Goal: Contribute content: Add original content to the website for others to see

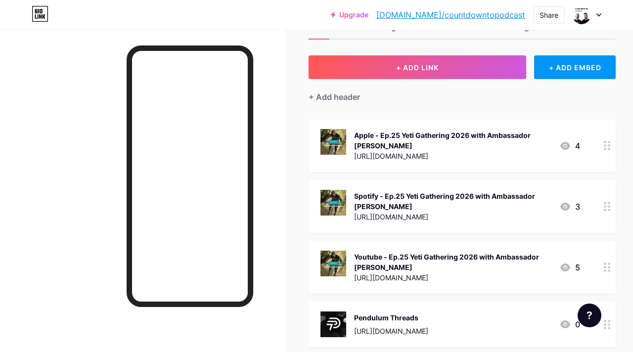
scroll to position [39, 0]
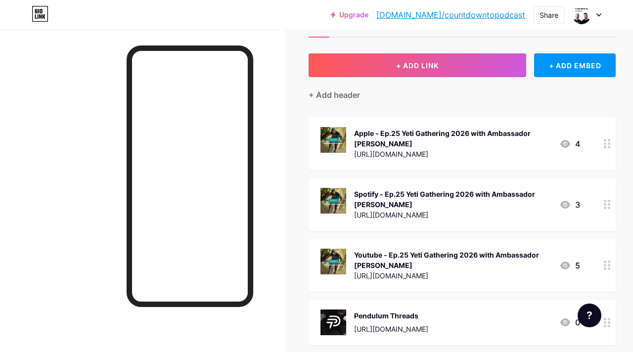
click at [599, 146] on div at bounding box center [607, 143] width 17 height 53
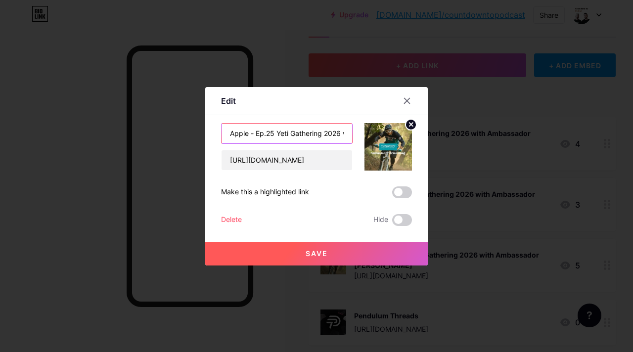
click at [277, 134] on input "Apple - Ep.25 Yeti Gathering 2026 with Ambassador [PERSON_NAME]" at bounding box center [287, 134] width 131 height 20
drag, startPoint x: 272, startPoint y: 133, endPoint x: 335, endPoint y: 135, distance: 63.9
click at [335, 135] on input "Apple - Ep.25 Yeti Gathering 2026 with Ambassador [PERSON_NAME]" at bounding box center [287, 134] width 131 height 20
type input "Apple - Ep.26 with Ambassador [PERSON_NAME]"
click at [407, 98] on icon at bounding box center [407, 101] width 8 height 8
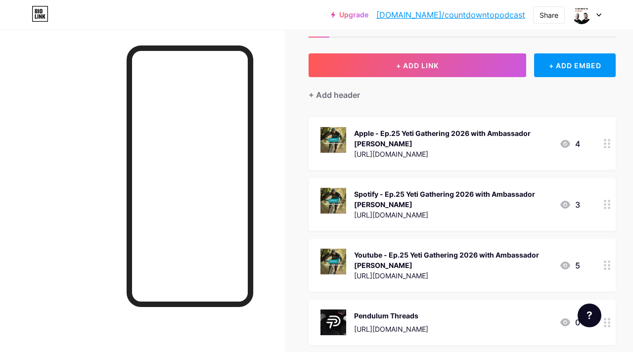
click at [609, 202] on icon at bounding box center [607, 204] width 7 height 9
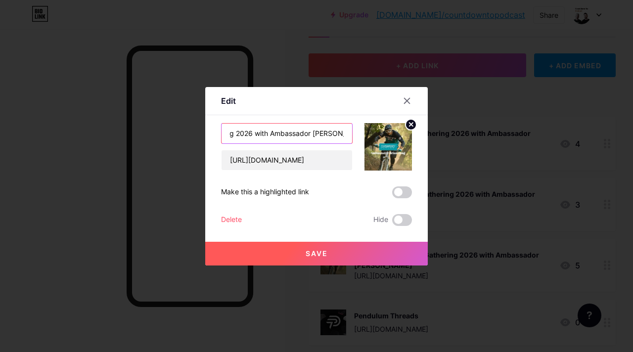
scroll to position [0, 101]
drag, startPoint x: 280, startPoint y: 135, endPoint x: 404, endPoint y: 133, distance: 124.7
click at [404, 133] on div "Spotify - Ep.25 Yeti Gathering 2026 with Ambassador [PERSON_NAME] [URL][DOMAIN_…" at bounding box center [316, 146] width 191 height 47
type input "Spotify - Ep.26 Fear & Control"
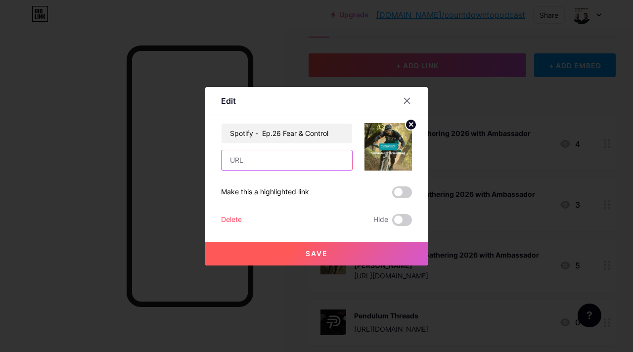
click at [249, 163] on input "text" at bounding box center [287, 160] width 131 height 20
paste input "[URL][DOMAIN_NAME]"
type input "[URL][DOMAIN_NAME]"
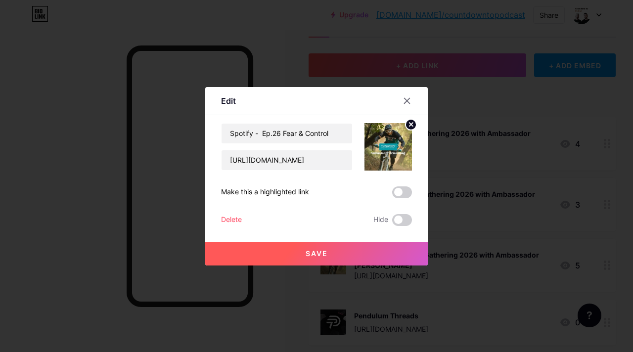
click at [412, 124] on icon at bounding box center [411, 124] width 3 height 3
click at [389, 145] on rect at bounding box center [393, 147] width 9 height 6
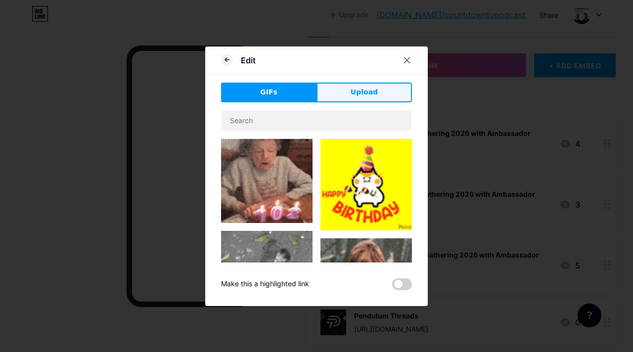
click at [373, 83] on button "Upload" at bounding box center [364, 93] width 95 height 20
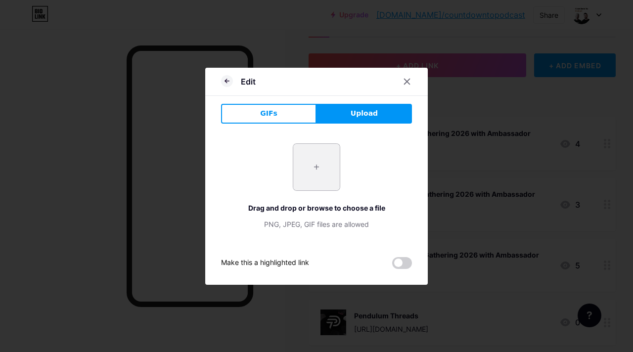
click at [321, 157] on input "file" at bounding box center [316, 167] width 47 height 47
type input "C:\fakepath\Artboard 1Countdown To (1).png"
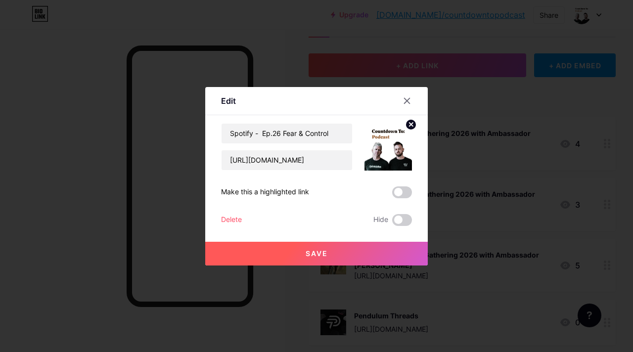
click at [329, 253] on button "Save" at bounding box center [316, 254] width 223 height 24
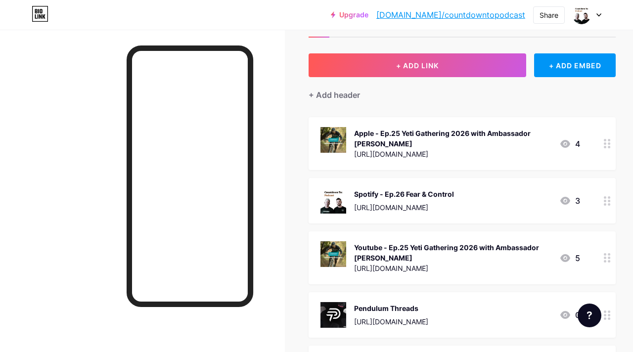
click at [604, 255] on icon at bounding box center [607, 257] width 7 height 9
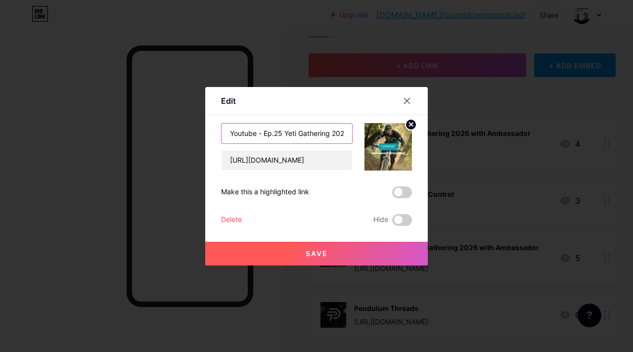
click at [284, 131] on input "Youtube - Ep.25 Yeti Gathering 2026 with Ambassador [PERSON_NAME]" at bounding box center [287, 134] width 131 height 20
drag, startPoint x: 278, startPoint y: 135, endPoint x: 383, endPoint y: 132, distance: 105.4
click at [383, 132] on div "Youtube - Ep.25 Yeti Gathering 2026 with Ambassador [PERSON_NAME] [URL][DOMAIN_…" at bounding box center [316, 146] width 191 height 47
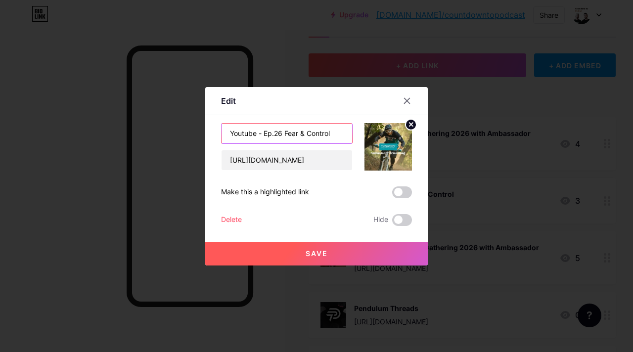
type input "Youtube - Ep.26 Fear & Control"
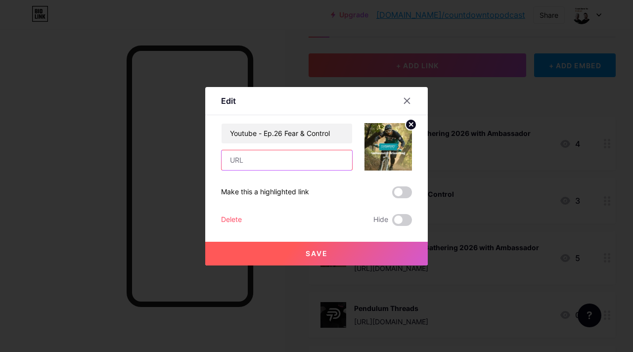
click at [266, 157] on input "text" at bounding box center [287, 160] width 131 height 20
click at [262, 157] on input "text" at bounding box center [287, 160] width 131 height 20
click at [260, 147] on div "Youtube - Ep.26 Fear & Control" at bounding box center [287, 146] width 132 height 47
click at [255, 160] on input "text" at bounding box center [287, 160] width 131 height 20
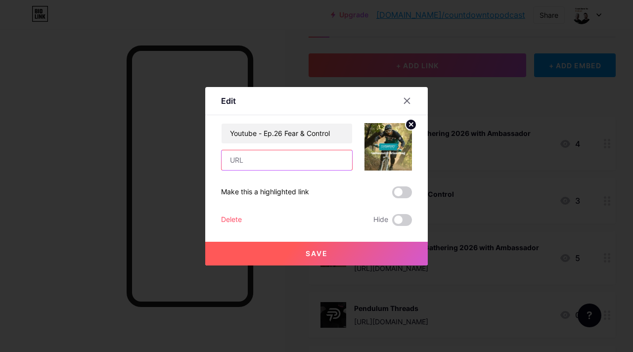
paste input "[URL][DOMAIN_NAME]"
type input "[URL][DOMAIN_NAME]"
click at [409, 126] on circle at bounding box center [411, 124] width 11 height 11
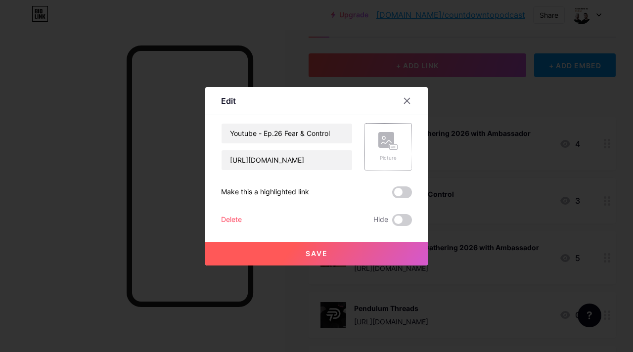
click at [386, 141] on rect at bounding box center [386, 140] width 16 height 16
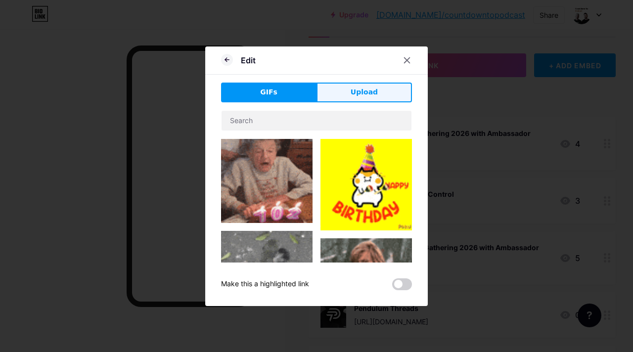
click at [374, 89] on span "Upload" at bounding box center [364, 92] width 27 height 10
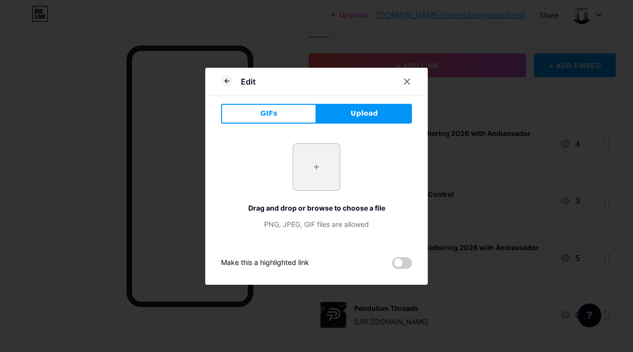
click at [321, 166] on input "file" at bounding box center [316, 167] width 47 height 47
type input "C:\fakepath\Artboard 2Countdown To.png"
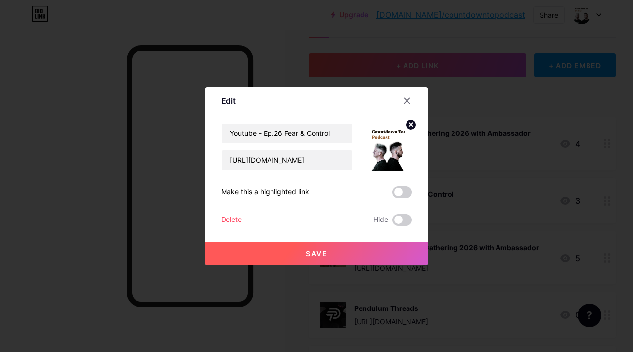
click at [311, 253] on span "Save" at bounding box center [317, 253] width 22 height 8
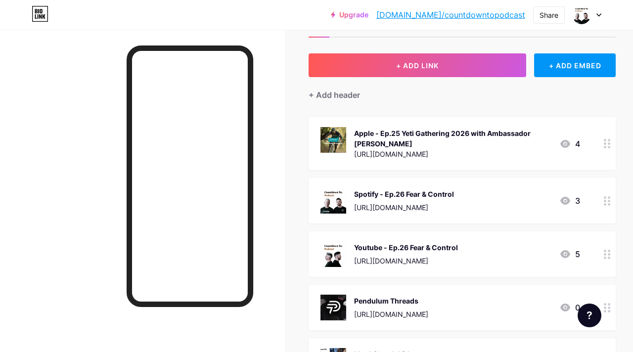
scroll to position [45, 0]
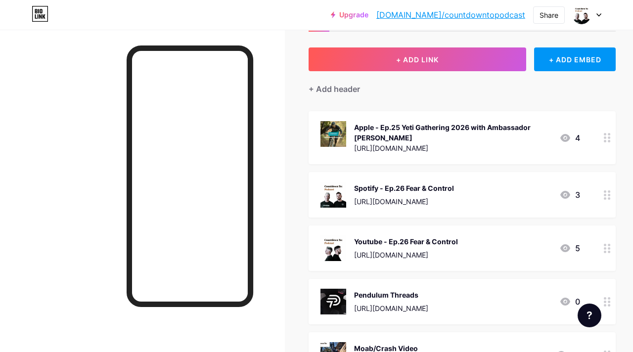
click at [606, 195] on icon at bounding box center [607, 194] width 7 height 9
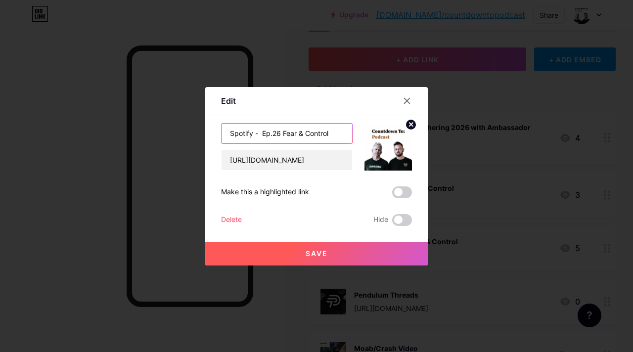
click at [302, 130] on input "Spotify - Ep.26 Fear & Control" at bounding box center [287, 134] width 131 height 20
type input "Spotify - Ep.26 Fear You Can Control"
click at [316, 255] on span "Save" at bounding box center [317, 253] width 22 height 8
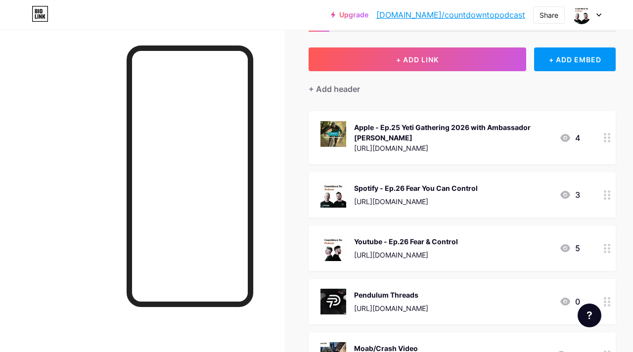
click at [607, 247] on icon at bounding box center [607, 248] width 7 height 9
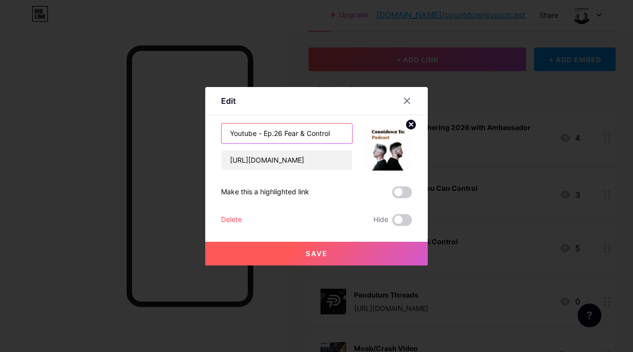
click at [305, 136] on input "Youtube - Ep.26 Fear & Control" at bounding box center [287, 134] width 131 height 20
type input "Youtube - Ep.26 Fear You Can Control"
click at [320, 252] on span "Save" at bounding box center [317, 253] width 22 height 8
